Goal: Information Seeking & Learning: Compare options

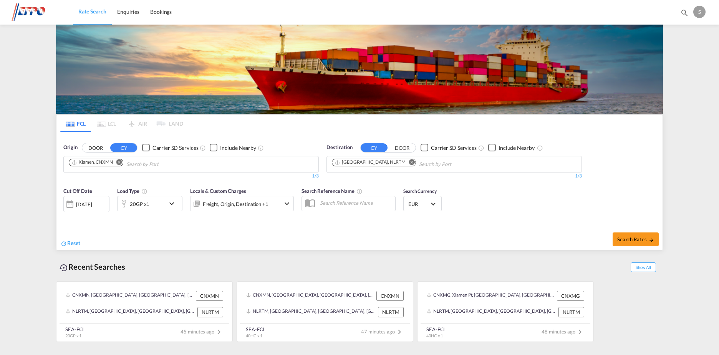
click at [83, 207] on div "[DATE]" at bounding box center [84, 204] width 16 height 7
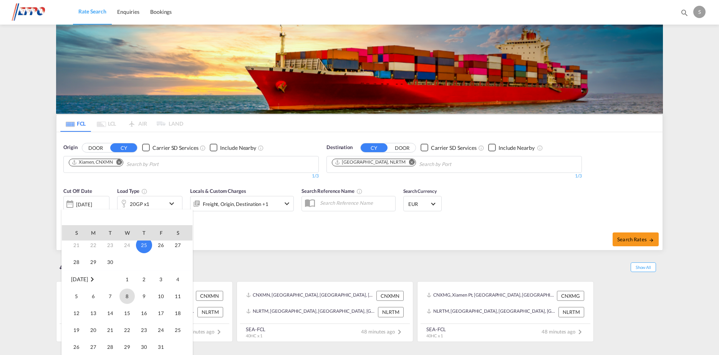
scroll to position [77, 0]
click at [127, 272] on span "1" at bounding box center [126, 273] width 15 height 15
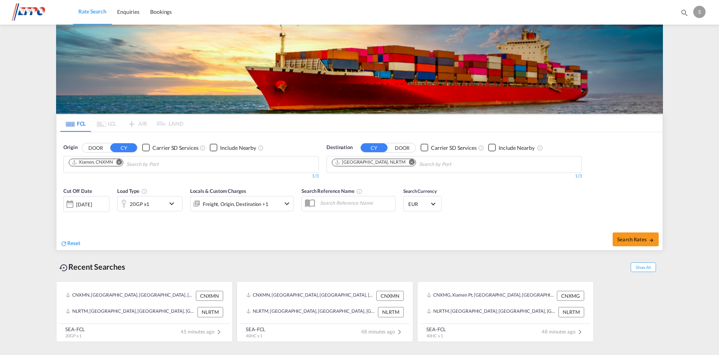
click at [119, 159] on md-icon "Remove" at bounding box center [119, 162] width 6 height 6
type input "[GEOGRAPHIC_DATA]"
click at [154, 178] on div "Singapore Singapore SGSIN" at bounding box center [128, 181] width 146 height 23
click at [634, 238] on span "Search Rates" at bounding box center [635, 239] width 37 height 6
type input "SGSIN to NLRTM / [DATE]"
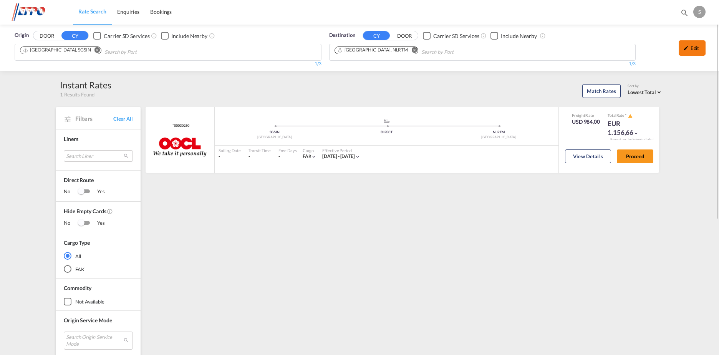
click at [694, 48] on div "Edit" at bounding box center [691, 47] width 27 height 15
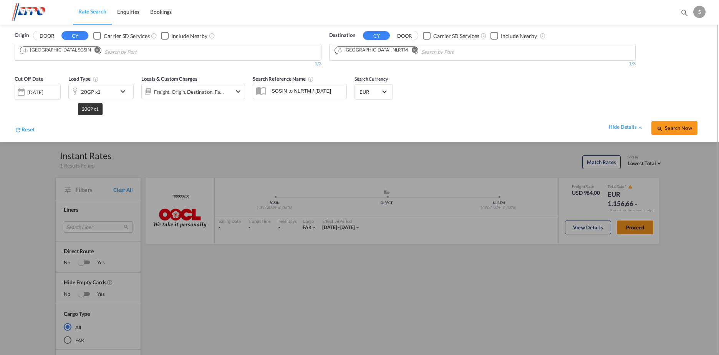
click at [99, 90] on div "20GP x1" at bounding box center [91, 91] width 20 height 11
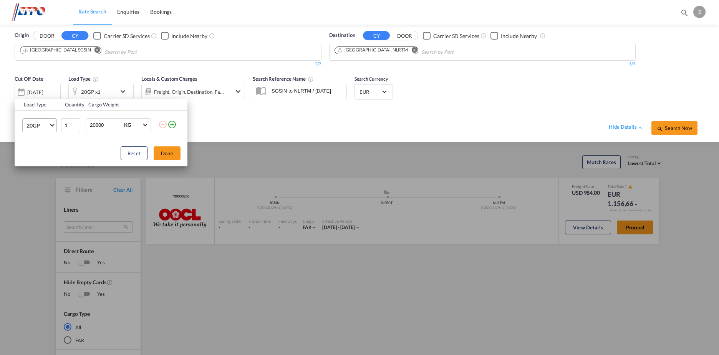
click at [52, 124] on span "Choose: \a20GP" at bounding box center [52, 124] width 4 height 4
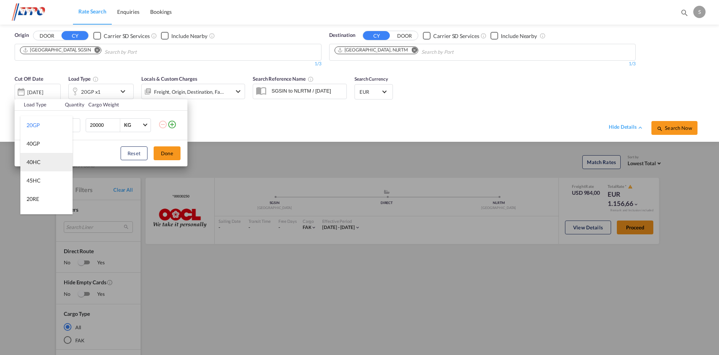
click at [41, 162] on md-option "40HC" at bounding box center [46, 162] width 52 height 18
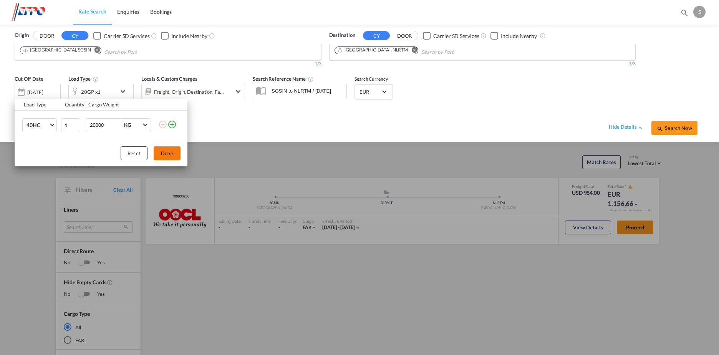
click at [162, 152] on button "Done" at bounding box center [167, 153] width 27 height 14
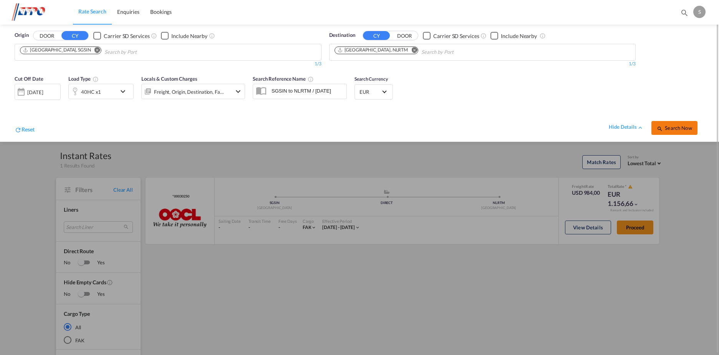
click at [669, 130] on span "Search Now" at bounding box center [674, 128] width 35 height 6
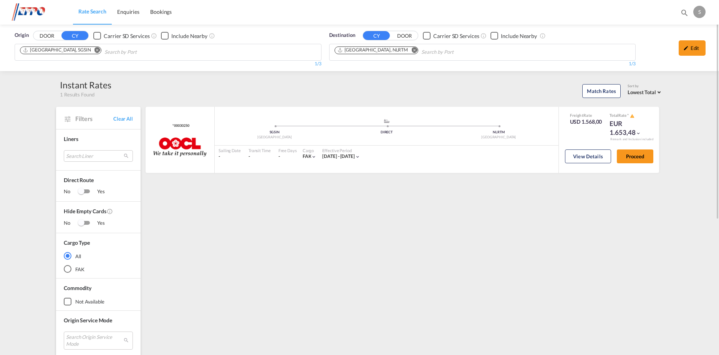
drag, startPoint x: 692, startPoint y: 49, endPoint x: 675, endPoint y: 53, distance: 17.2
click at [692, 49] on div "Edit" at bounding box center [691, 47] width 27 height 15
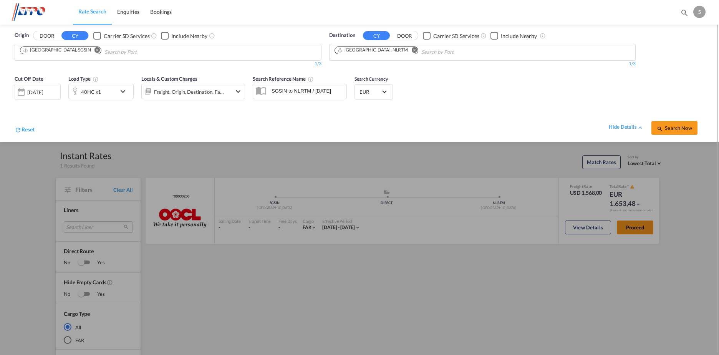
click at [125, 88] on md-icon "icon-chevron-down" at bounding box center [124, 91] width 13 height 9
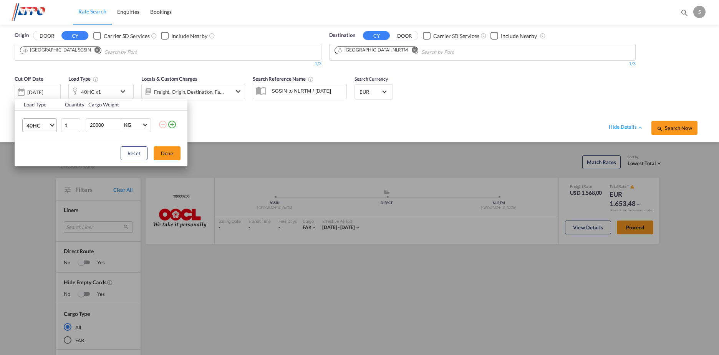
click at [53, 123] on span "Choose: \a40HC" at bounding box center [52, 124] width 4 height 4
click at [42, 133] on md-option "40NR" at bounding box center [46, 137] width 52 height 18
click at [173, 155] on button "Done" at bounding box center [167, 153] width 27 height 14
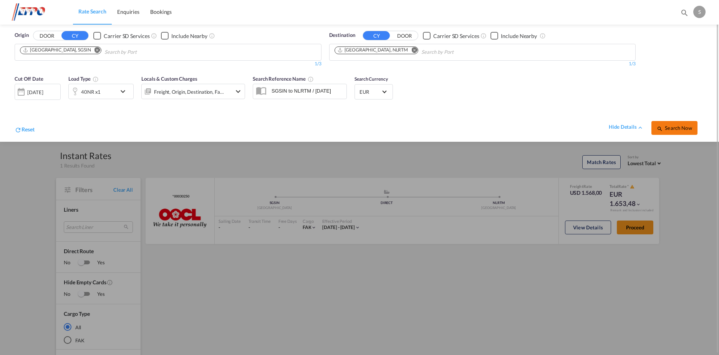
click at [675, 129] on span "Search Now" at bounding box center [674, 128] width 35 height 6
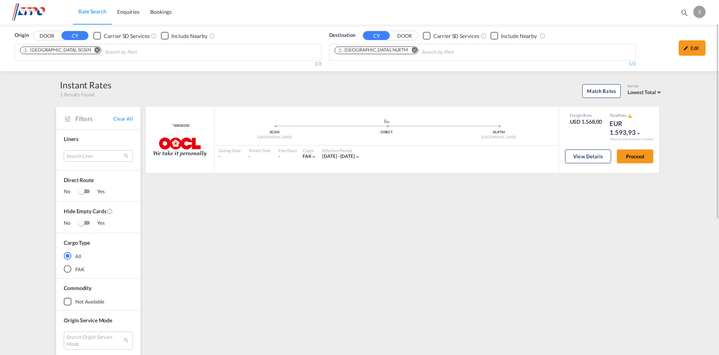
click at [94, 50] on md-icon "Remove" at bounding box center [97, 50] width 6 height 6
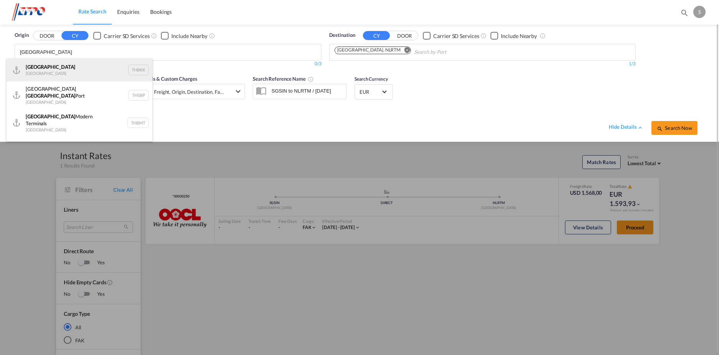
type input "[GEOGRAPHIC_DATA]"
click at [80, 67] on div "[GEOGRAPHIC_DATA] [GEOGRAPHIC_DATA] THBKK" at bounding box center [80, 69] width 146 height 23
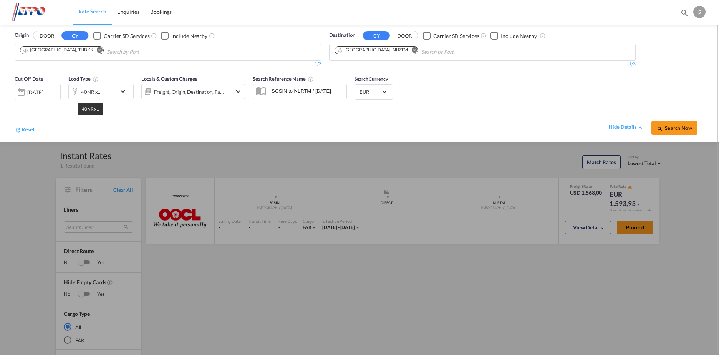
click at [95, 93] on div "40NR x1" at bounding box center [91, 91] width 20 height 11
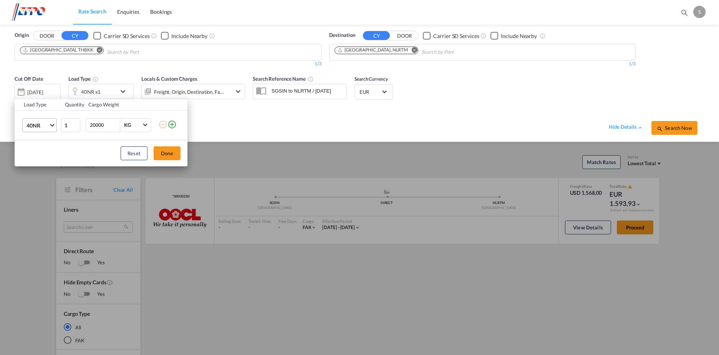
click at [52, 126] on span "Choose: \a40NR" at bounding box center [52, 124] width 4 height 4
click at [41, 85] on md-option "20GP" at bounding box center [46, 85] width 52 height 18
click at [160, 151] on button "Done" at bounding box center [167, 153] width 27 height 14
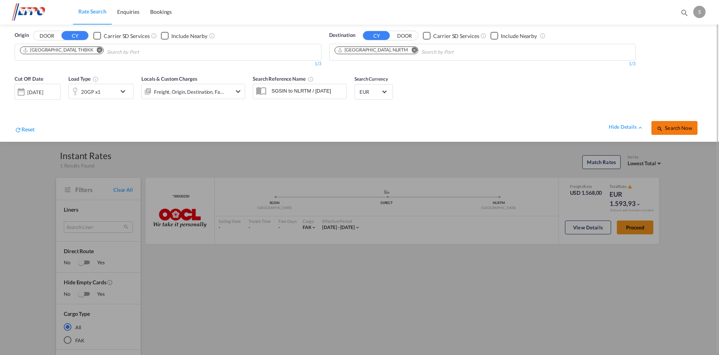
click at [672, 125] on span "Search Now" at bounding box center [674, 128] width 35 height 6
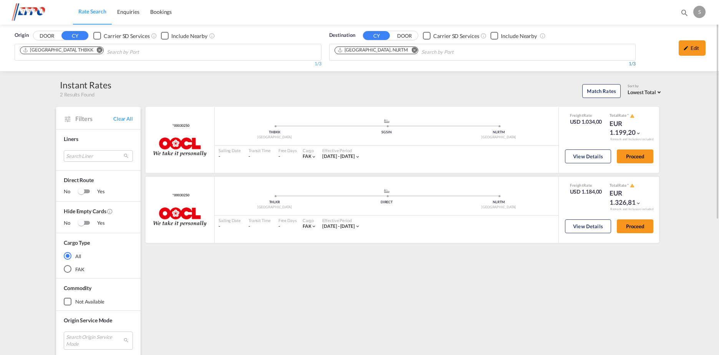
drag, startPoint x: 686, startPoint y: 45, endPoint x: 586, endPoint y: 63, distance: 101.9
click at [686, 45] on div "Edit" at bounding box center [691, 47] width 27 height 15
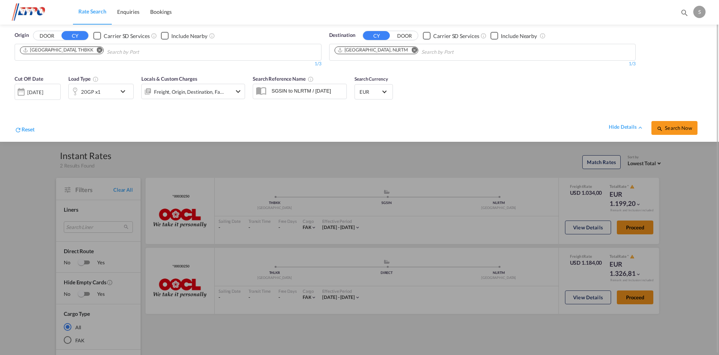
click at [126, 88] on md-icon "icon-chevron-down" at bounding box center [124, 91] width 13 height 9
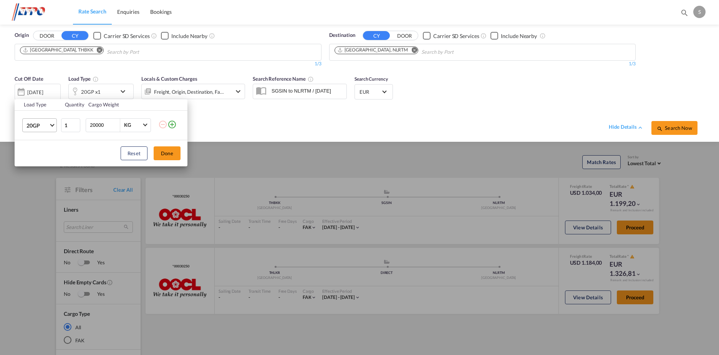
click at [53, 124] on span "Choose: \a20GP" at bounding box center [52, 124] width 4 height 4
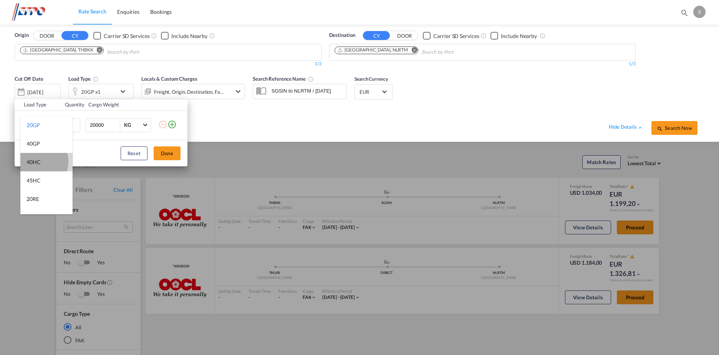
click at [36, 162] on div "40HC" at bounding box center [33, 162] width 14 height 8
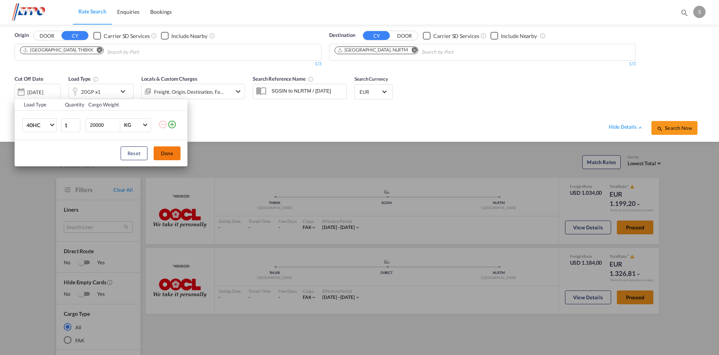
click at [175, 154] on button "Done" at bounding box center [167, 153] width 27 height 14
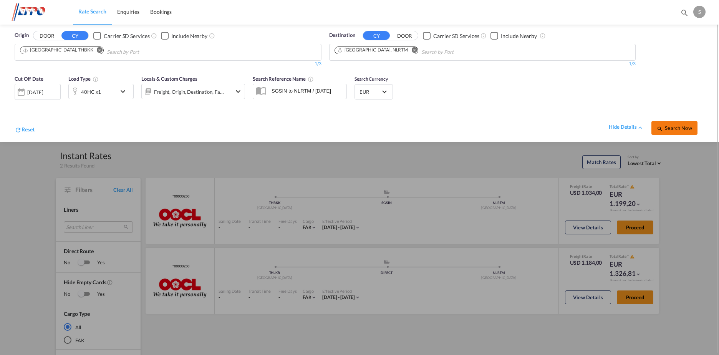
click at [672, 127] on span "Search Now" at bounding box center [674, 128] width 35 height 6
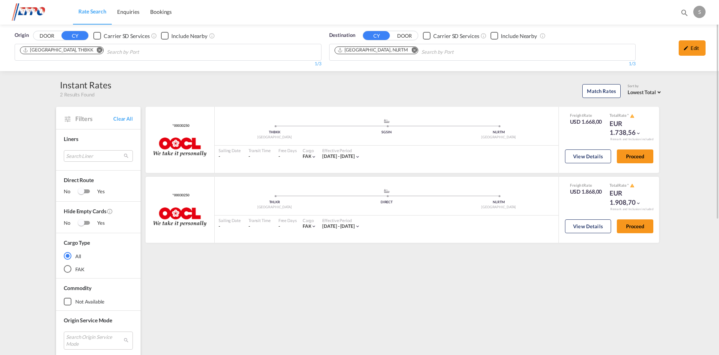
click at [97, 49] on md-icon "Remove" at bounding box center [100, 50] width 6 height 6
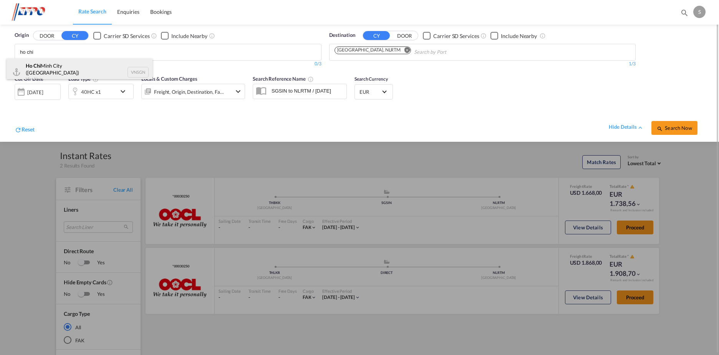
type input "ho chi"
click at [109, 69] on div "Ho Chi Minh City ([GEOGRAPHIC_DATA]) Viet Nam VNSGN" at bounding box center [80, 72] width 146 height 28
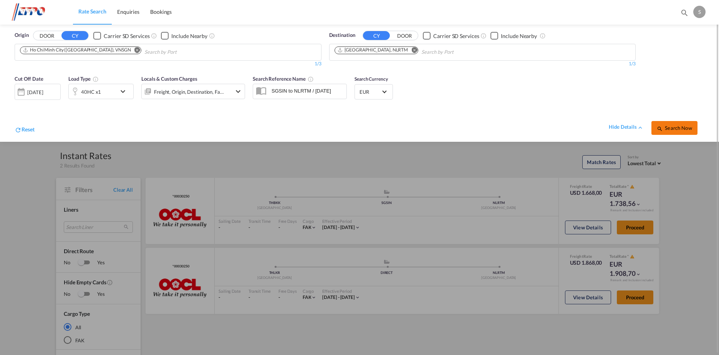
click at [672, 131] on button "Search Now" at bounding box center [674, 128] width 46 height 14
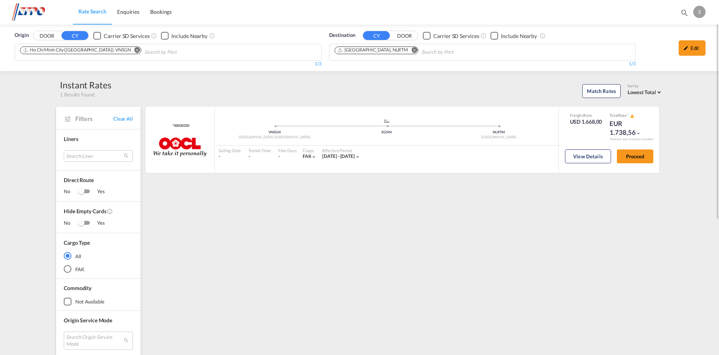
drag, startPoint x: 690, startPoint y: 47, endPoint x: 661, endPoint y: 55, distance: 30.7
click at [690, 47] on div "Edit" at bounding box center [691, 47] width 27 height 15
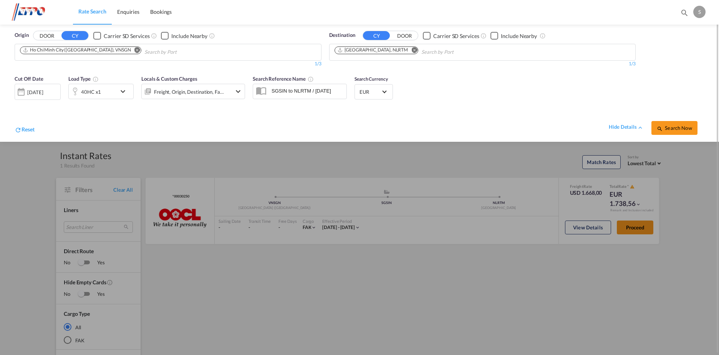
click at [121, 91] on md-icon "icon-chevron-down" at bounding box center [124, 91] width 13 height 9
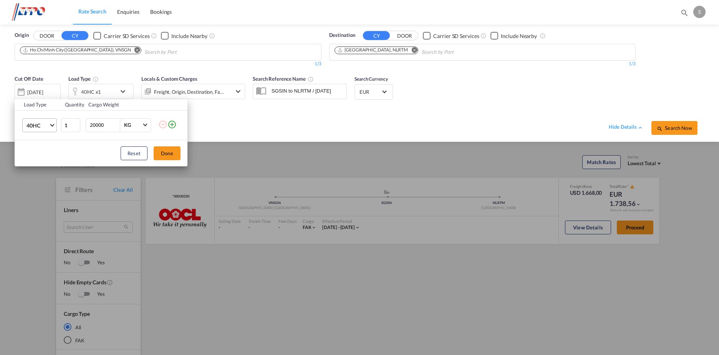
click at [52, 126] on span "Choose: \a40HC" at bounding box center [52, 124] width 4 height 4
click at [33, 89] on div "20GP" at bounding box center [32, 88] width 13 height 8
click at [167, 154] on button "Done" at bounding box center [167, 153] width 27 height 14
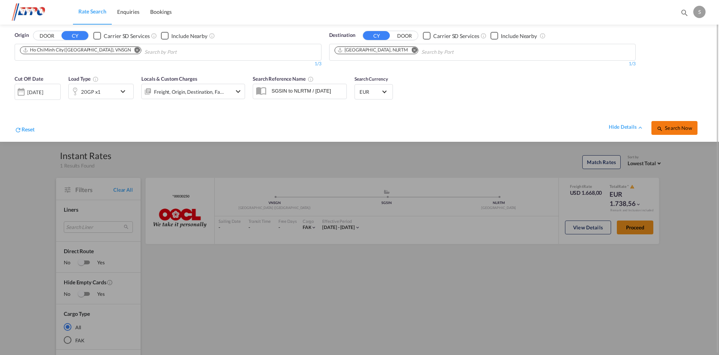
click at [688, 129] on span "Search Now" at bounding box center [674, 128] width 35 height 6
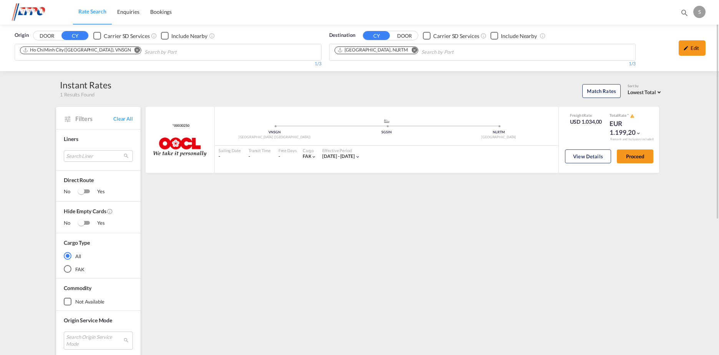
drag, startPoint x: 691, startPoint y: 48, endPoint x: 663, endPoint y: 48, distance: 28.4
click at [691, 48] on div "Edit" at bounding box center [691, 47] width 27 height 15
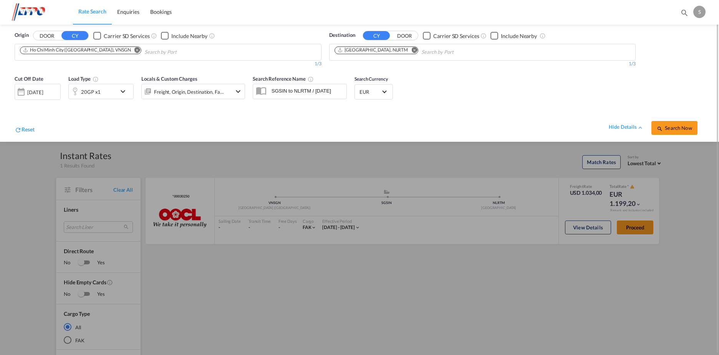
click at [134, 47] on md-icon "Remove" at bounding box center [137, 50] width 6 height 6
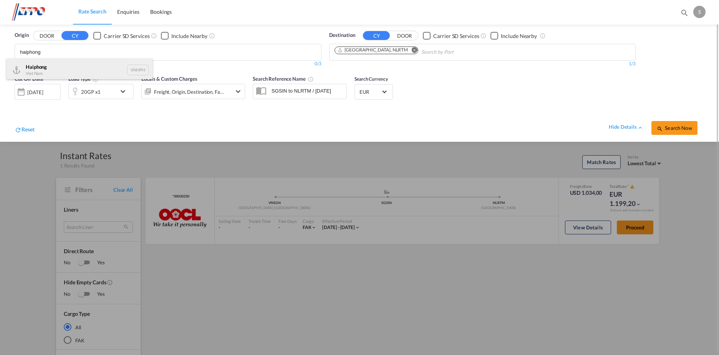
type input "haiphong"
click at [87, 74] on div "Haiphong Viet Nam VNHPH" at bounding box center [80, 69] width 146 height 23
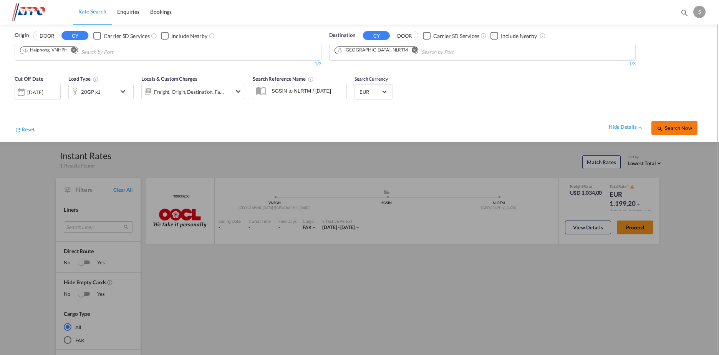
click at [667, 129] on span "Search Now" at bounding box center [674, 128] width 35 height 6
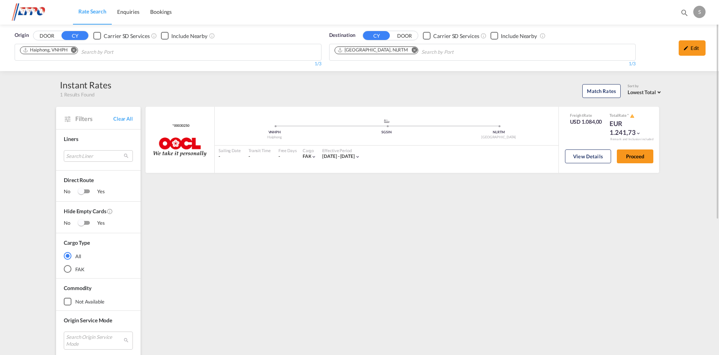
drag, startPoint x: 73, startPoint y: 50, endPoint x: 79, endPoint y: 53, distance: 7.4
click at [73, 50] on md-icon "Remove" at bounding box center [74, 50] width 6 height 6
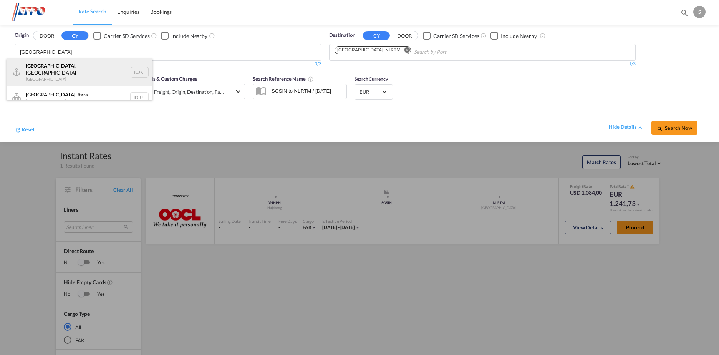
type input "[GEOGRAPHIC_DATA]"
click at [81, 74] on div "[GEOGRAPHIC_DATA] , [GEOGRAPHIC_DATA] [GEOGRAPHIC_DATA] IDJKT" at bounding box center [80, 72] width 146 height 28
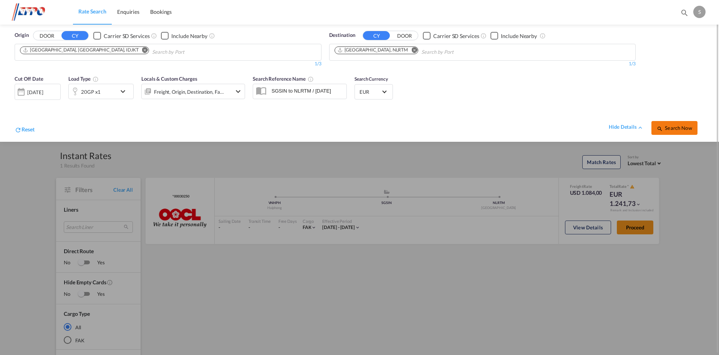
click at [676, 129] on span "Search Now" at bounding box center [674, 128] width 35 height 6
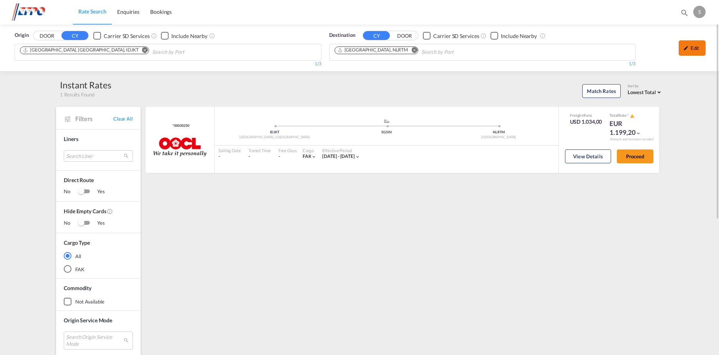
click at [692, 45] on div "Edit" at bounding box center [691, 47] width 27 height 15
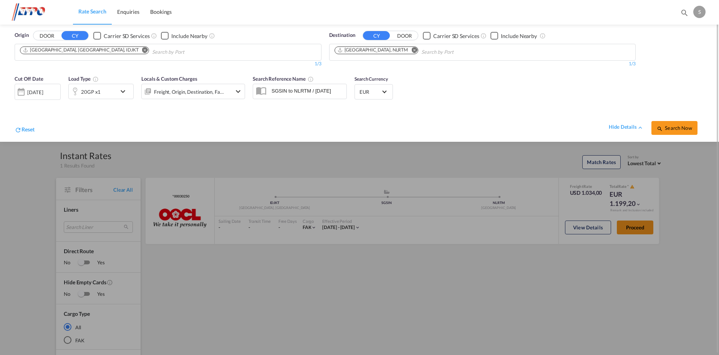
click at [121, 92] on md-icon "icon-chevron-down" at bounding box center [124, 91] width 13 height 9
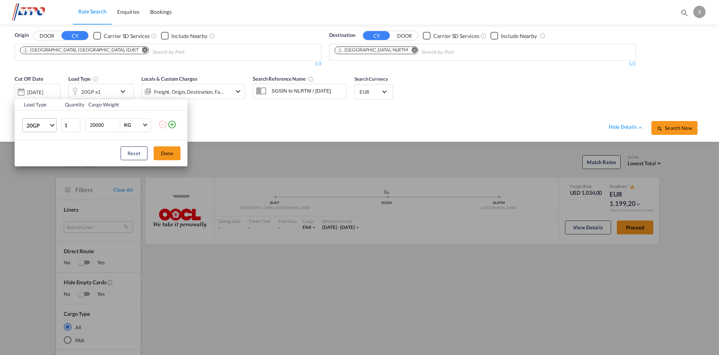
click at [49, 123] on md-select-value "20GP" at bounding box center [41, 125] width 31 height 13
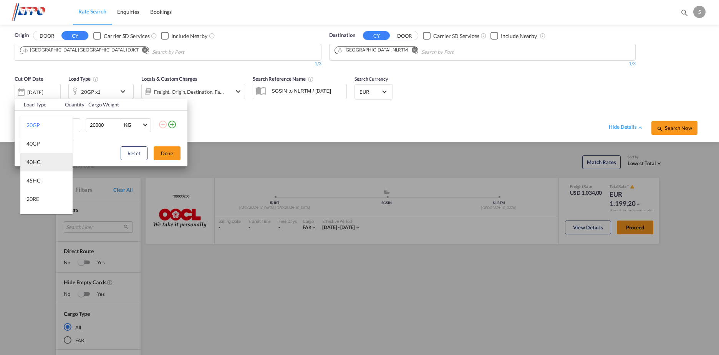
click at [40, 168] on md-option "40HC" at bounding box center [46, 162] width 52 height 18
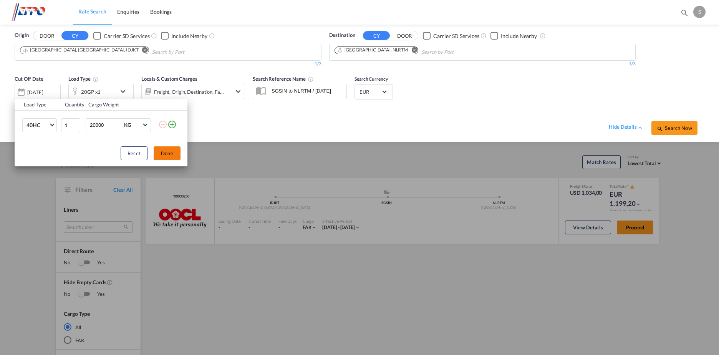
click at [159, 152] on button "Done" at bounding box center [167, 153] width 27 height 14
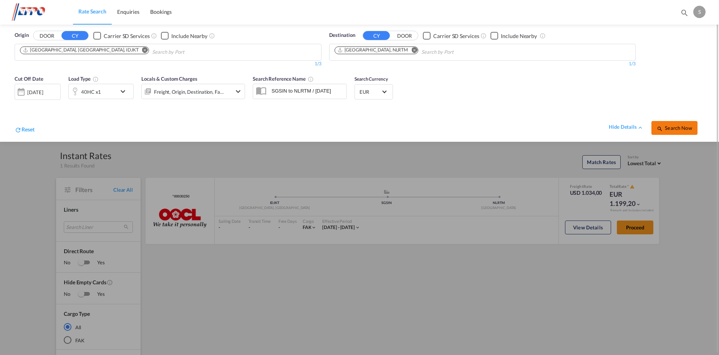
click at [659, 131] on md-icon "icon-magnify" at bounding box center [660, 129] width 6 height 6
